Goal: Navigation & Orientation: Find specific page/section

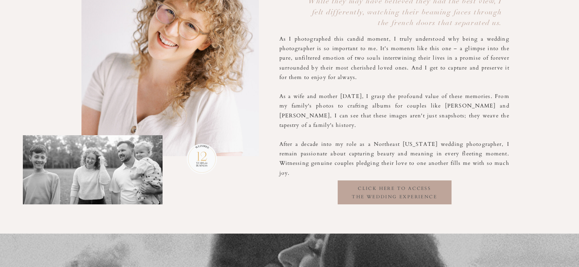
scroll to position [482, 0]
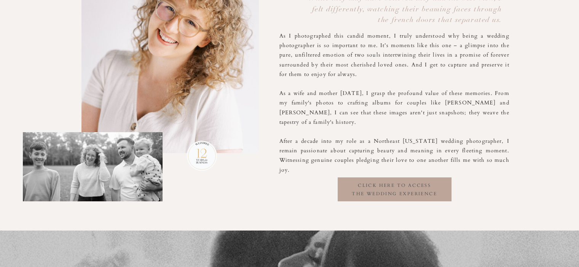
click at [395, 190] on h3 "click here to access the wedding experience" at bounding box center [394, 189] width 114 height 15
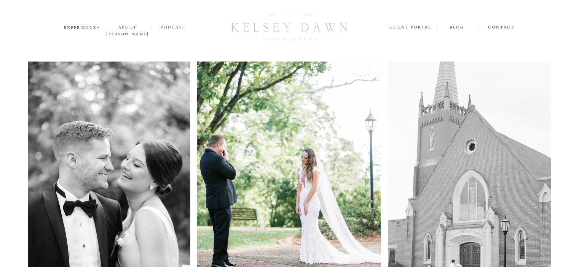
click at [172, 28] on nav "podcast" at bounding box center [173, 27] width 42 height 7
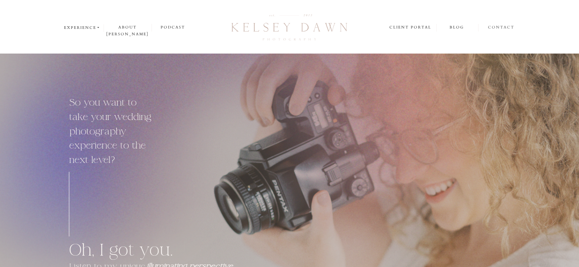
click at [498, 24] on nav "contact" at bounding box center [501, 28] width 27 height 8
